Goal: Information Seeking & Learning: Learn about a topic

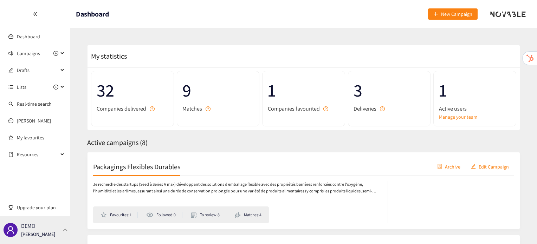
click at [61, 233] on div "DEMO [PERSON_NAME]" at bounding box center [35, 230] width 70 height 28
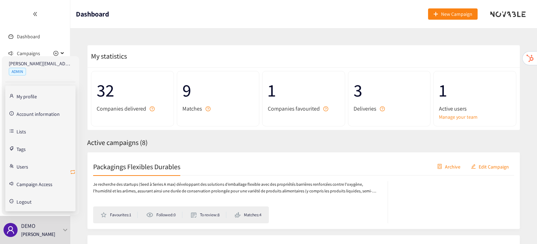
click at [73, 171] on icon "retweet" at bounding box center [73, 172] width 6 height 6
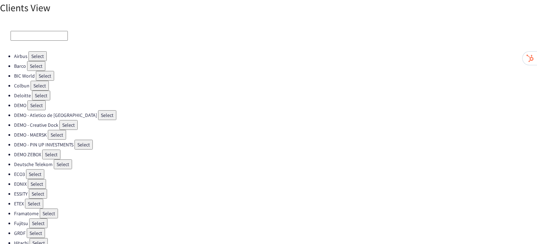
click at [53, 151] on button "Select" at bounding box center [51, 155] width 18 height 10
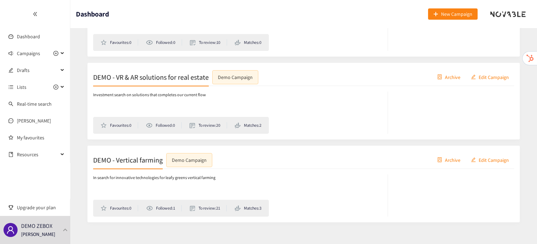
scroll to position [173, 0]
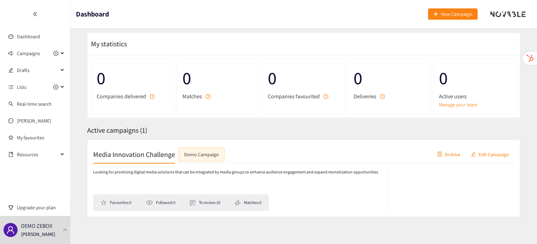
scroll to position [13, 0]
click at [130, 155] on h2 "Media Innovation Challenge" at bounding box center [134, 154] width 82 height 10
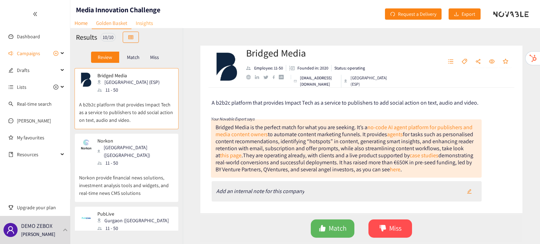
click at [148, 23] on link "Insights" at bounding box center [144, 23] width 26 height 11
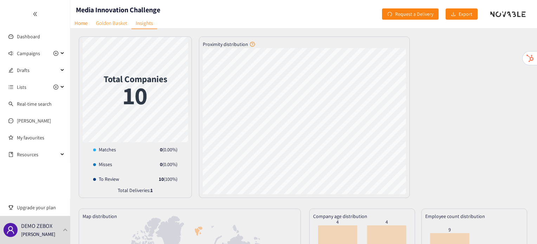
click at [104, 26] on link "Golden Basket" at bounding box center [112, 23] width 40 height 11
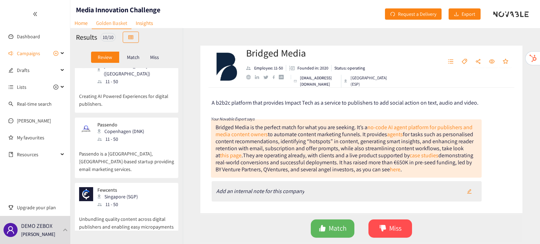
scroll to position [347, 0]
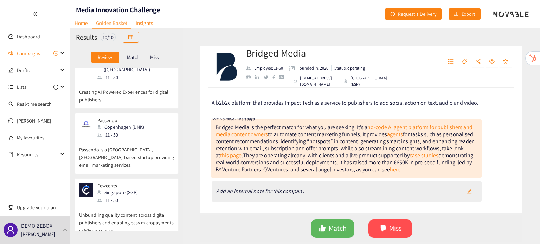
click at [118, 139] on p "Passendo is a Copenhagen, Denmark-based startup providing email marketing servi…" at bounding box center [126, 154] width 95 height 30
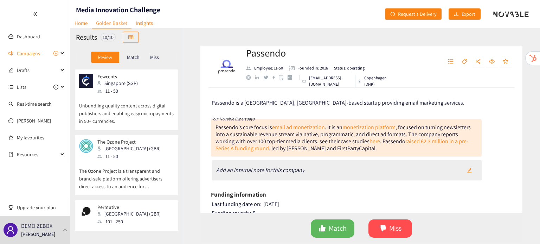
scroll to position [466, 0]
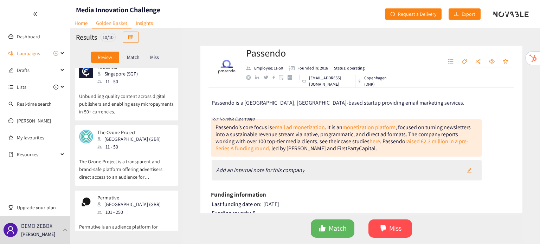
click at [116, 208] on div "101 - 250" at bounding box center [130, 212] width 67 height 8
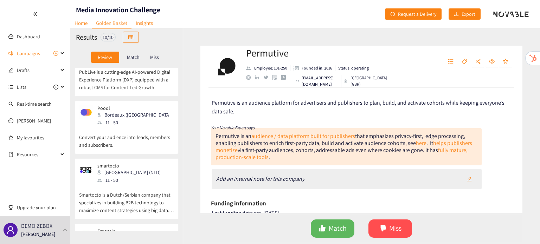
scroll to position [171, 0]
click at [126, 169] on div "Nijmegen (NLD)" at bounding box center [130, 173] width 67 height 8
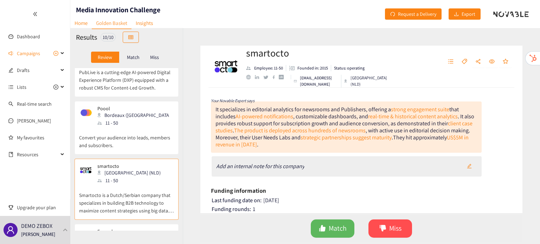
scroll to position [37, 0]
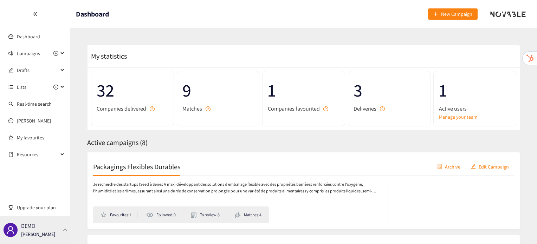
click at [60, 233] on div "DEMO [PERSON_NAME]" at bounding box center [35, 230] width 70 height 28
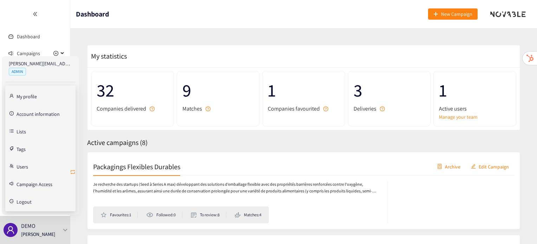
click at [73, 170] on icon "retweet" at bounding box center [73, 172] width 4 height 4
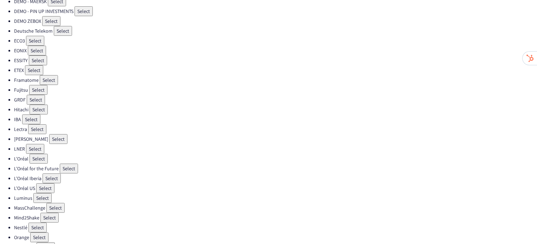
scroll to position [111, 0]
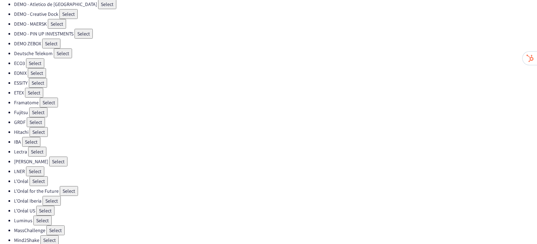
click at [50, 41] on button "Select" at bounding box center [51, 44] width 18 height 10
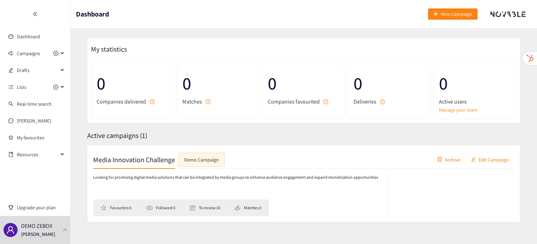
scroll to position [15, 0]
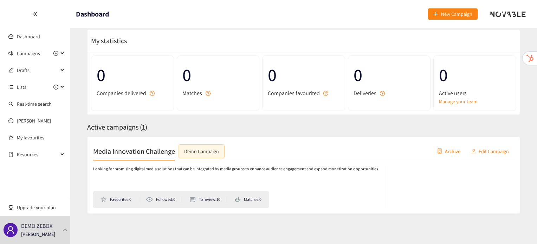
click at [139, 147] on h2 "Media Innovation Challenge" at bounding box center [134, 151] width 82 height 10
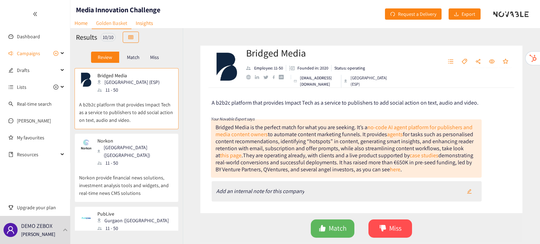
click at [125, 167] on p "Norkon provide financial news solutions, investment analysis tools and widgets,…" at bounding box center [126, 182] width 95 height 30
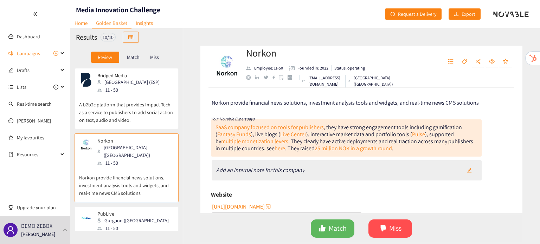
click at [140, 211] on div "PubLive Gurgaon (IND) 11 - 50" at bounding box center [126, 221] width 95 height 21
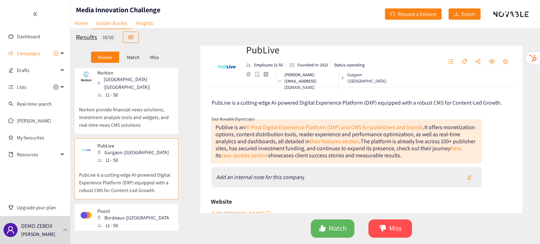
scroll to position [74, 0]
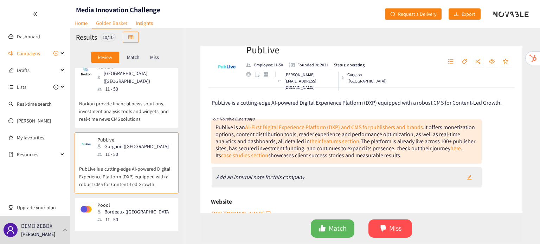
click at [140, 207] on div "Poool Bordeaux (FRA) 11 - 50" at bounding box center [126, 212] width 95 height 21
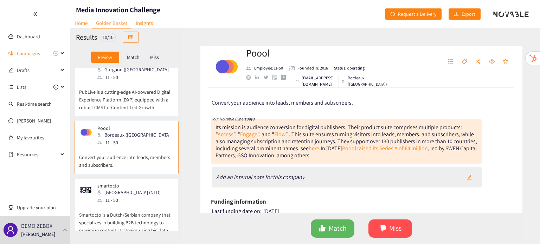
scroll to position [151, 0]
click at [140, 207] on p "Smartocto is a Dutch/Serbian company that specializes in building B2B technolog…" at bounding box center [126, 219] width 95 height 30
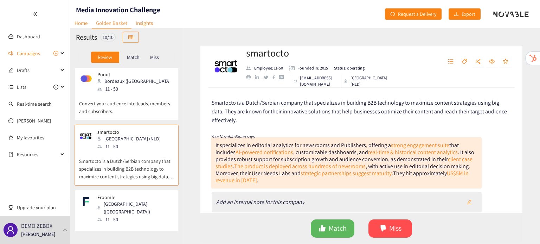
scroll to position [230, 0]
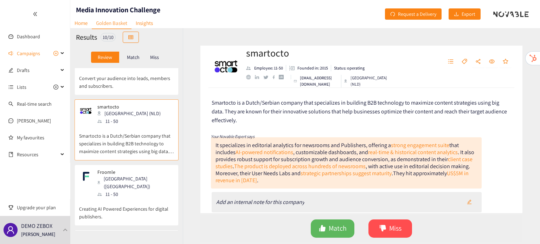
click at [120, 198] on p "Creating AI Powered Experiences for digital publishers." at bounding box center [126, 209] width 95 height 22
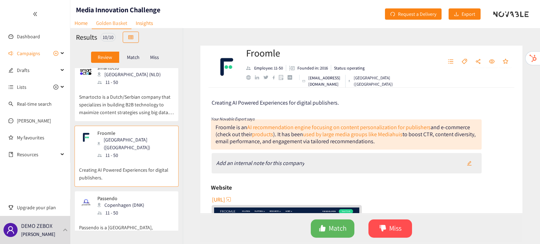
scroll to position [271, 0]
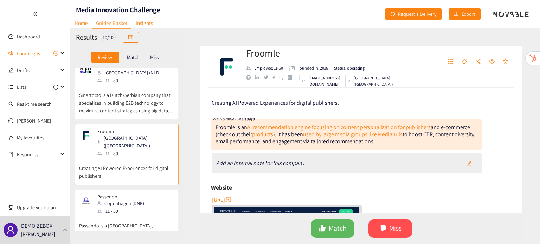
click at [120, 207] on div "11 - 50" at bounding box center [122, 211] width 51 height 8
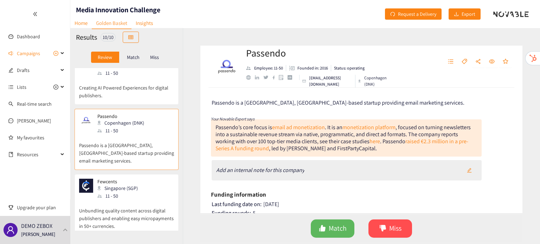
scroll to position [351, 0]
click at [120, 200] on p "Unbundling quality content across digital publishers and enabling easy micropay…" at bounding box center [126, 215] width 95 height 30
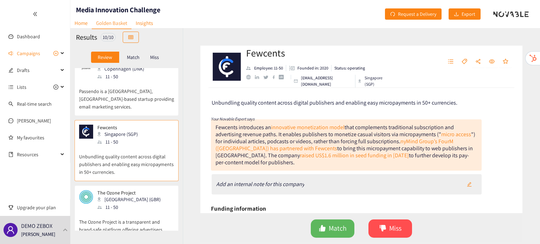
scroll to position [405, 0]
click at [119, 212] on p "The Ozone Project is a transparent and brand-safe platform offering advertisers…" at bounding box center [126, 227] width 95 height 30
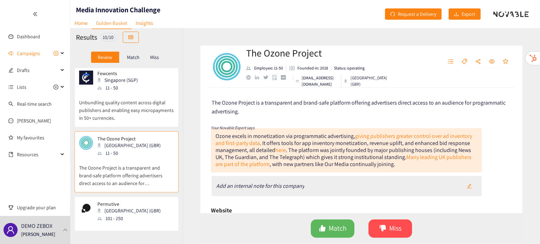
scroll to position [466, 0]
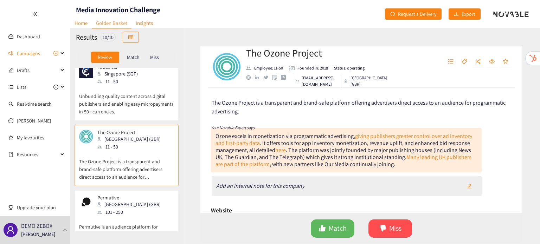
click at [119, 216] on p "Permutive is an audience platform for advertisers and publishers to plan, build…" at bounding box center [126, 231] width 95 height 30
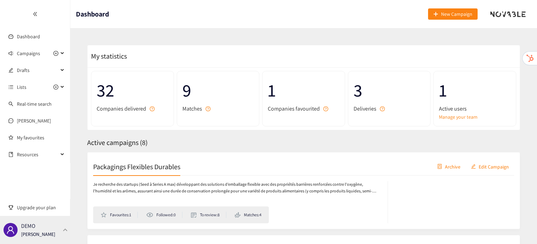
click at [65, 237] on div "DEMO [PERSON_NAME]" at bounding box center [35, 230] width 70 height 28
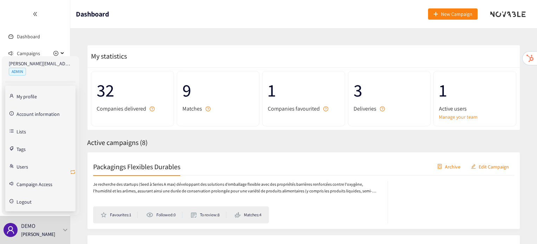
click at [73, 171] on icon "retweet" at bounding box center [73, 172] width 6 height 6
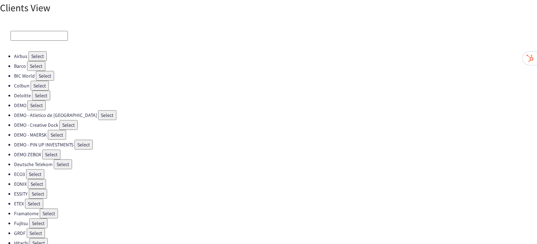
click at [48, 209] on button "Select" at bounding box center [49, 214] width 18 height 10
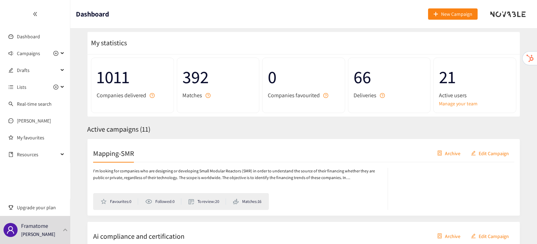
scroll to position [13, 0]
click at [31, 233] on p "[PERSON_NAME]" at bounding box center [38, 235] width 34 height 8
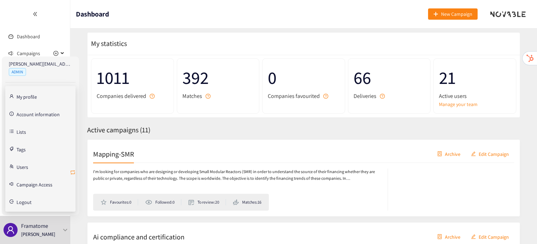
click at [72, 172] on icon "retweet" at bounding box center [73, 173] width 6 height 6
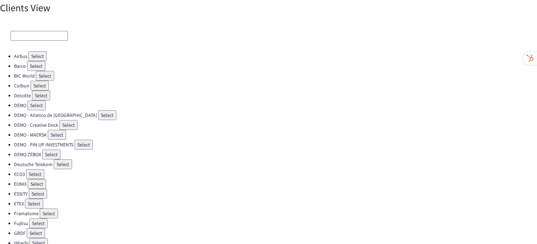
click at [45, 84] on button "Select" at bounding box center [40, 86] width 18 height 10
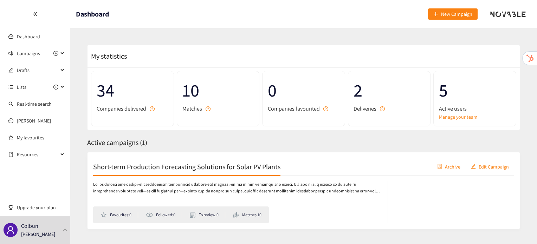
click at [257, 173] on div "Short-term Production Forecasting Solutions for Solar PV Plants Archive Edit Ca…" at bounding box center [303, 167] width 421 height 18
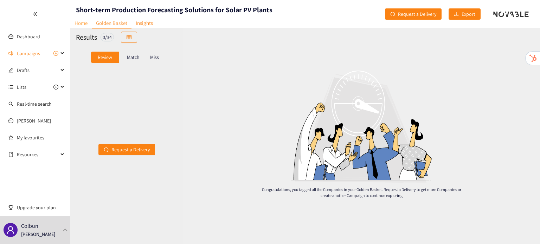
click at [74, 28] on link "Home" at bounding box center [80, 23] width 21 height 11
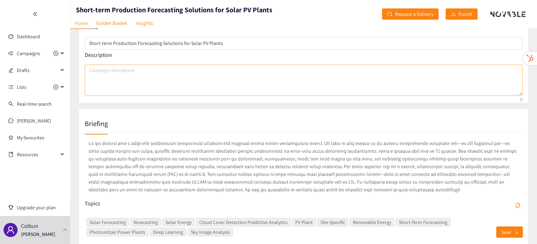
scroll to position [46, 0]
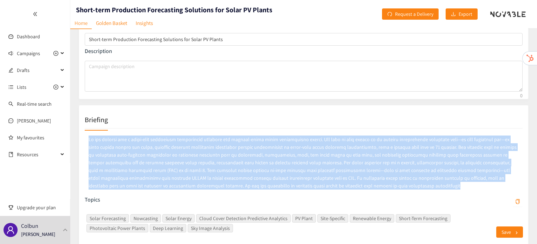
drag, startPoint x: 301, startPoint y: 192, endPoint x: 74, endPoint y: 140, distance: 232.7
click at [74, 140] on div "Campaign Data Name Short-term Production Forecasting Solutions for Solar PV Pla…" at bounding box center [299, 125] width 458 height 269
copy p "We are looking for a short-term production forecasting solution for utility-sca…"
click at [289, 202] on div "Topics Solar Forecasting Nowcasting Solar Energy Cloud Cover Detection Predicti…" at bounding box center [304, 191] width 438 height 125
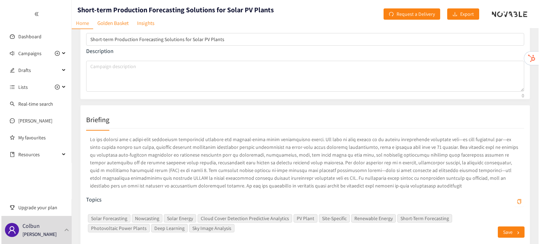
scroll to position [0, 0]
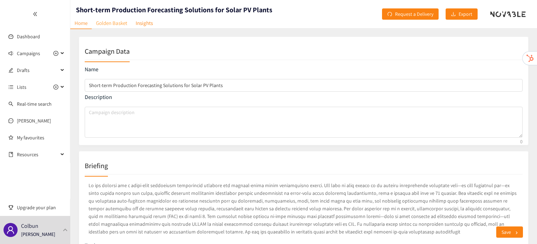
click at [105, 24] on link "Golden Basket" at bounding box center [112, 23] width 40 height 11
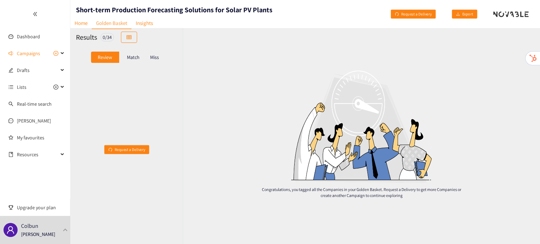
click at [131, 56] on p "Match" at bounding box center [133, 57] width 13 height 6
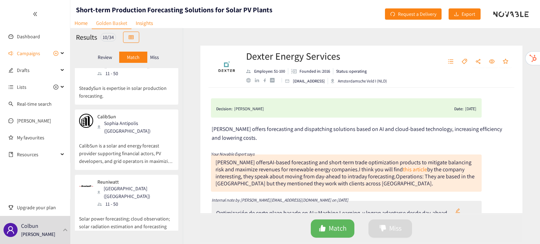
scroll to position [89, 0]
click at [125, 175] on div "Reuniwatt Paris (FRA) 11 - 50 Solar power forecasting; cloud observation; solar…" at bounding box center [127, 209] width 104 height 69
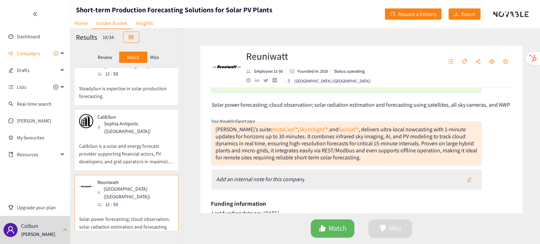
scroll to position [34, 0]
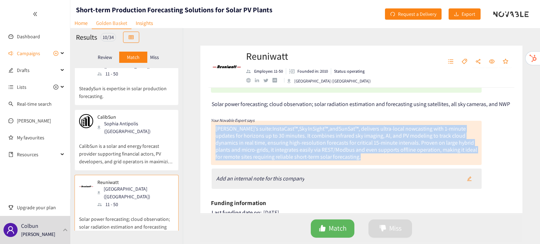
drag, startPoint x: 215, startPoint y: 130, endPoint x: 345, endPoint y: 158, distance: 132.8
click at [345, 158] on div "Reuniwatt’s suite: InstaCast™ , Sky InSight™, and SunSat™ , delivers ultra-loca…" at bounding box center [346, 143] width 271 height 44
copy div "Reuniwatt’s suite: InstaCast™ , Sky InSight™, and SunSat™ , delivers ultra-loca…"
click at [197, 158] on div "Reuniwatt Employee: 11-50 Founded in: 2010 Status: operating Paris (FRA) Decisi…" at bounding box center [361, 136] width 357 height 216
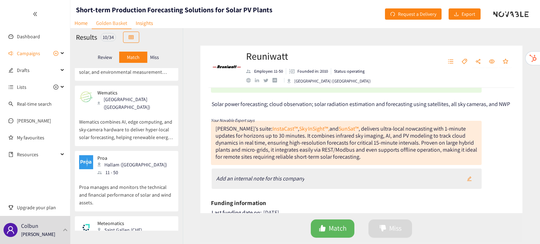
scroll to position [412, 0]
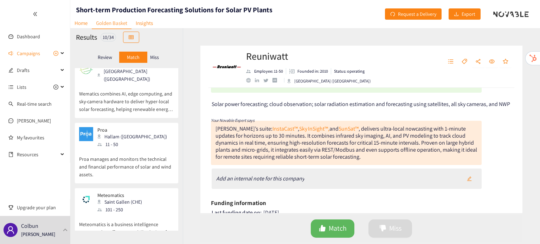
drag, startPoint x: 109, startPoint y: 180, endPoint x: 127, endPoint y: 195, distance: 23.9
click at [127, 214] on p "Meteomatics is a business intelligence company that offers curated IT solutions…" at bounding box center [126, 229] width 95 height 30
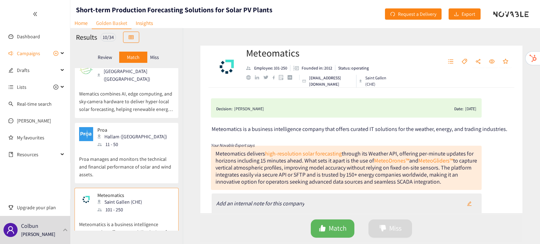
scroll to position [4, 0]
